Goal: Task Accomplishment & Management: Use online tool/utility

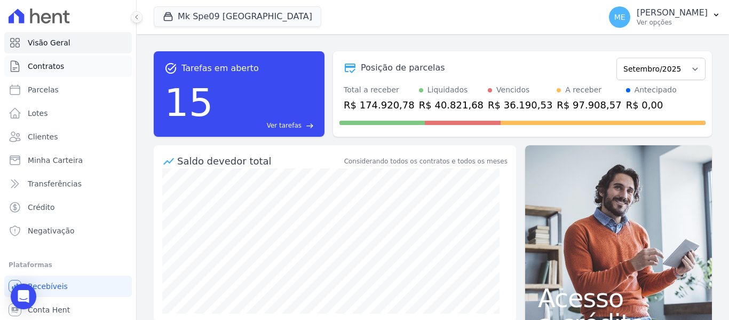
click at [43, 66] on span "Contratos" at bounding box center [46, 66] width 36 height 11
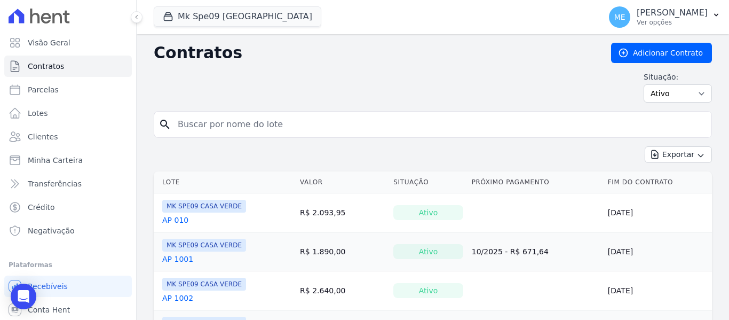
click at [292, 120] on input "search" at bounding box center [439, 124] width 536 height 21
type input "910"
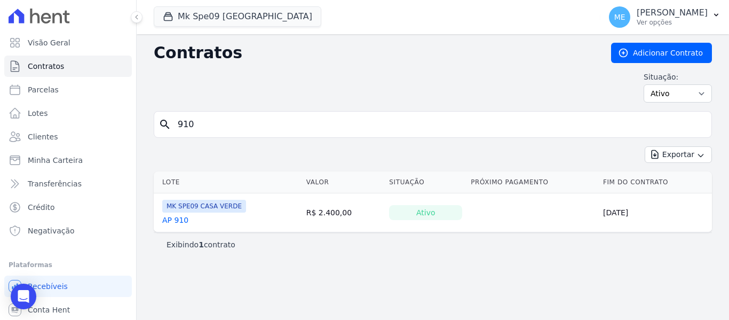
click at [172, 219] on link "AP 910" at bounding box center [175, 220] width 26 height 11
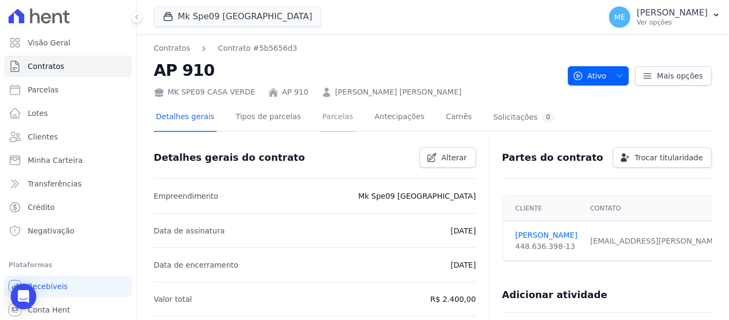
click at [320, 117] on link "Parcelas" at bounding box center [337, 118] width 35 height 28
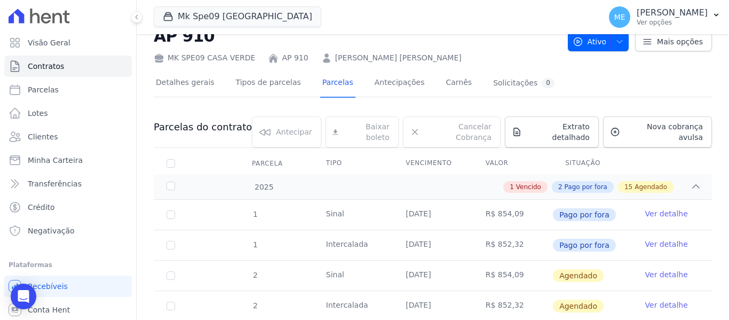
scroll to position [53, 0]
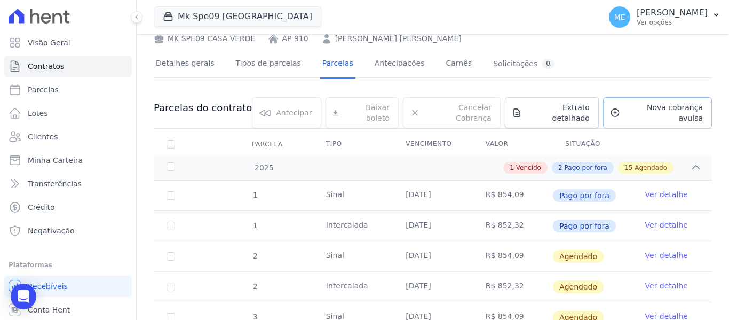
click at [643, 108] on span "Nova cobrança avulsa" at bounding box center [664, 112] width 78 height 21
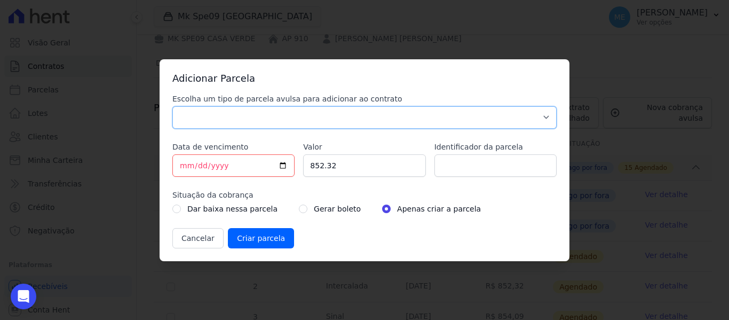
click at [250, 121] on select "Parcela Normal Sinal Caução Intercalada Chaves Pré Chaves Pós Chaves Taxas Quit…" at bounding box center [364, 117] width 384 height 22
select select "settling"
click at [172, 106] on select "Parcela Normal Sinal Caução Intercalada Chaves Pré Chaves Pós Chaves Taxas Quit…" at bounding box center [364, 117] width 384 height 22
click at [350, 167] on input "852.32" at bounding box center [364, 165] width 122 height 22
type input "8"
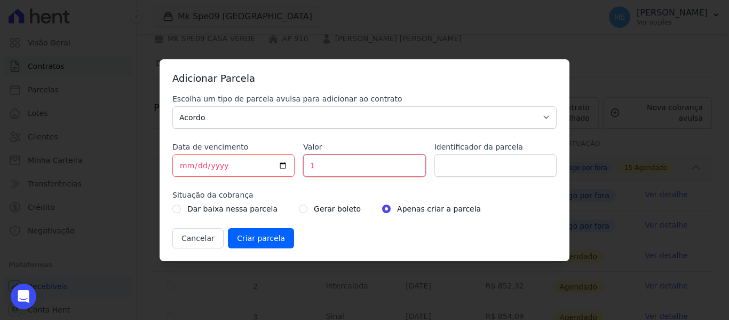
type input "10"
type input "10.16163"
click at [189, 166] on input "[DATE]" at bounding box center [233, 165] width 122 height 22
type input "[DATE]"
click at [510, 170] on input "Identificador da parcela" at bounding box center [496, 165] width 122 height 22
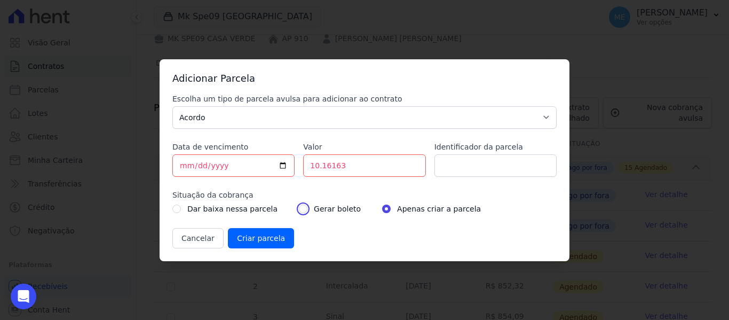
click at [299, 207] on input "radio" at bounding box center [303, 209] width 9 height 9
radio input "true"
click at [268, 235] on input "Criar parcela" at bounding box center [261, 238] width 66 height 20
click at [371, 162] on input "10.16163" at bounding box center [364, 165] width 122 height 22
type input "10.1"
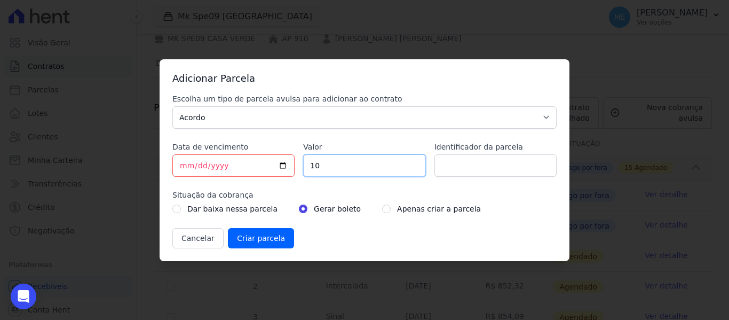
type input "1"
type input "10161.63"
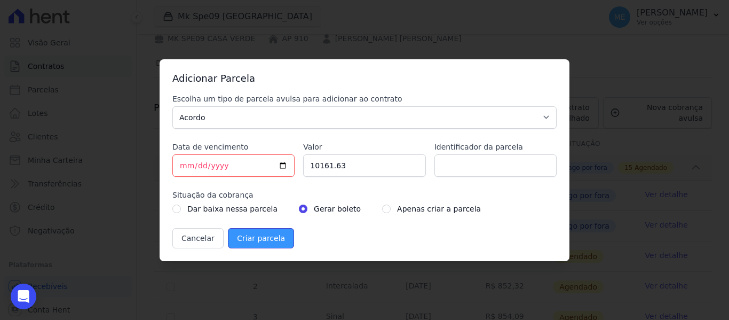
click at [270, 239] on input "Criar parcela" at bounding box center [261, 238] width 66 height 20
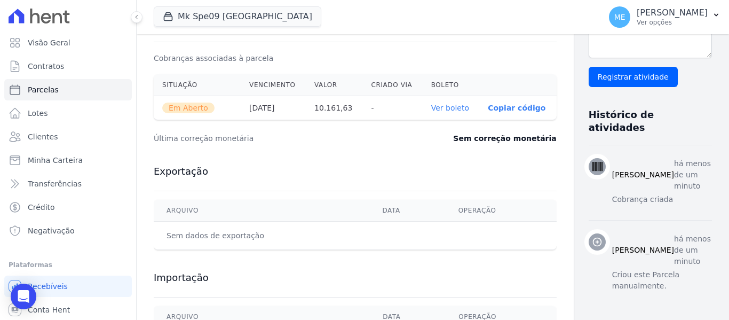
scroll to position [374, 0]
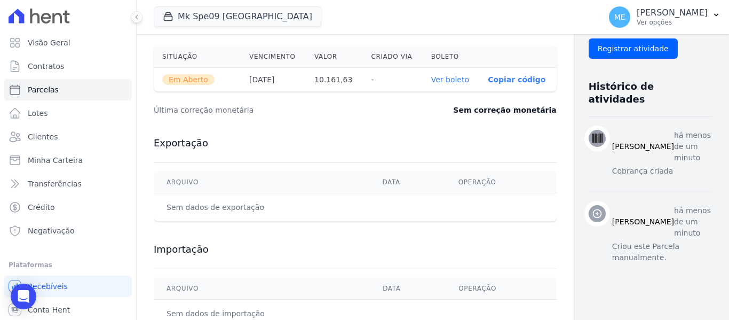
click at [431, 82] on link "Ver boleto" at bounding box center [450, 79] width 38 height 9
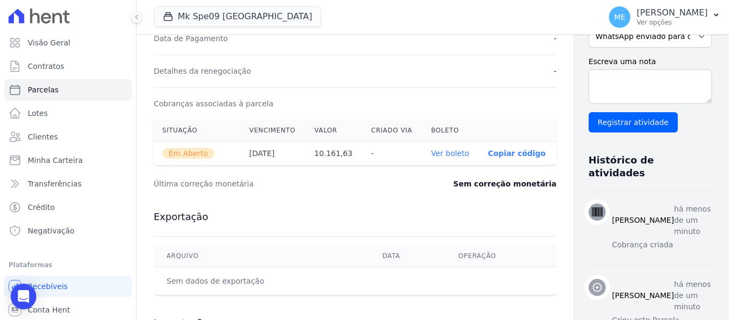
scroll to position [267, 0]
